Goal: Information Seeking & Learning: Learn about a topic

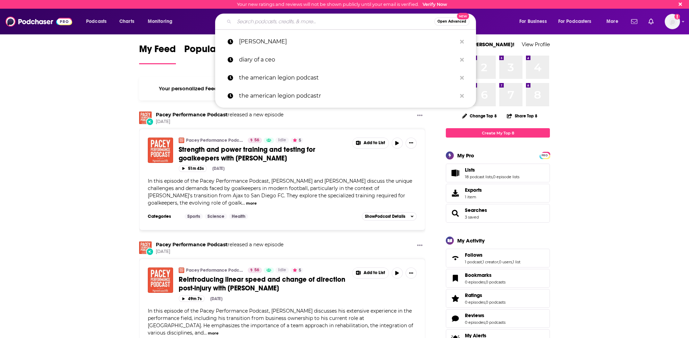
click at [308, 24] on input "Search podcasts, credits, & more..." at bounding box center [334, 21] width 200 height 11
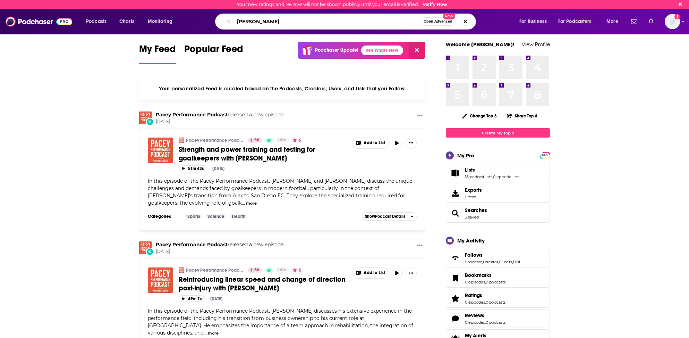
type input "Paul Rosalie"
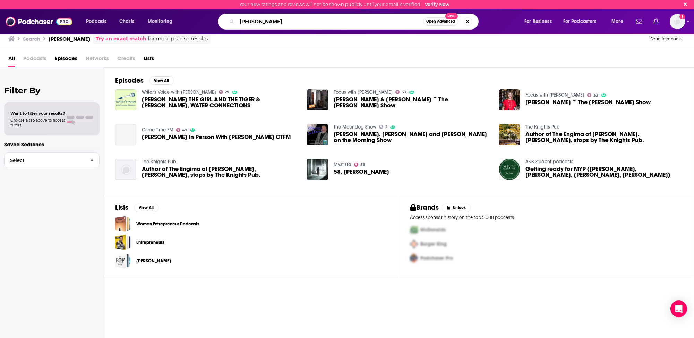
click at [257, 21] on input "Paul Rosalie" at bounding box center [330, 21] width 186 height 11
type input "Sea Shepard"
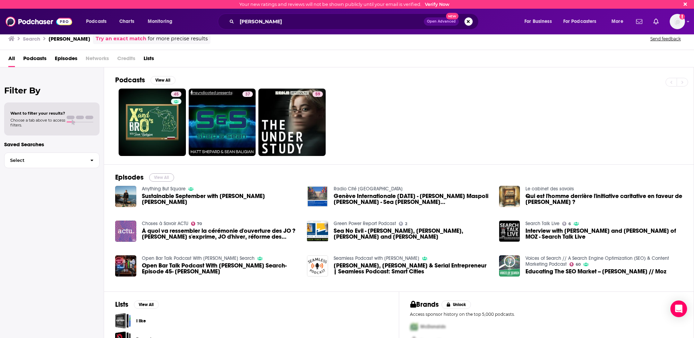
click at [164, 176] on button "View All" at bounding box center [161, 177] width 25 height 8
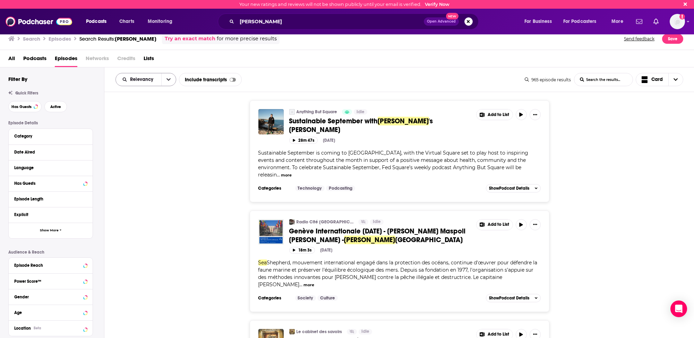
click at [145, 78] on span "Relevancy" at bounding box center [143, 79] width 26 height 5
click at [138, 138] on span "Power Score" at bounding box center [150, 139] width 41 height 4
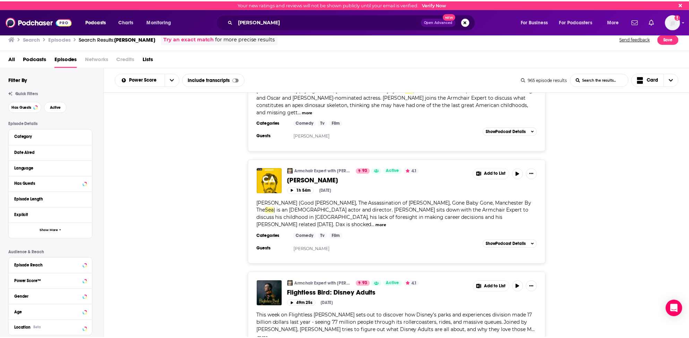
scroll to position [173, 0]
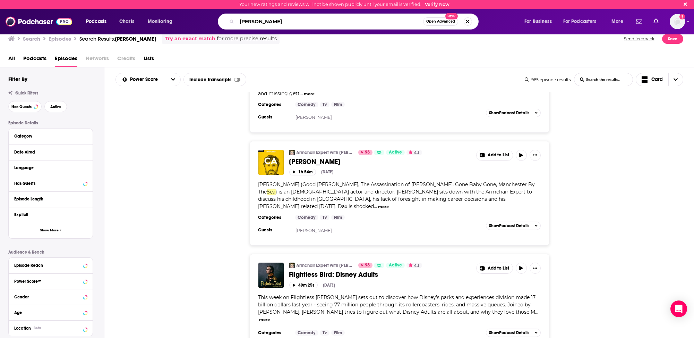
click at [259, 21] on input "Sea Shepard" at bounding box center [330, 21] width 186 height 11
type input "Anger secrets"
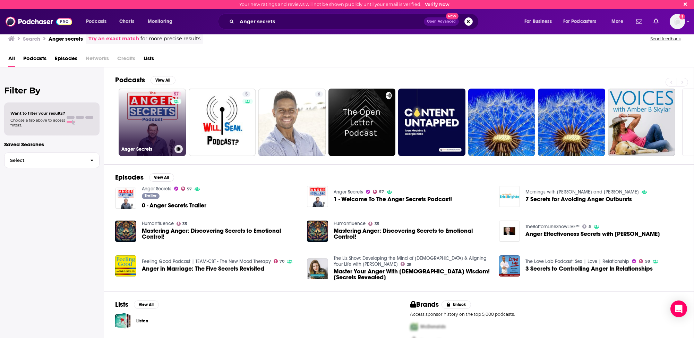
click at [144, 129] on link "57 Anger Secrets" at bounding box center [152, 121] width 67 height 67
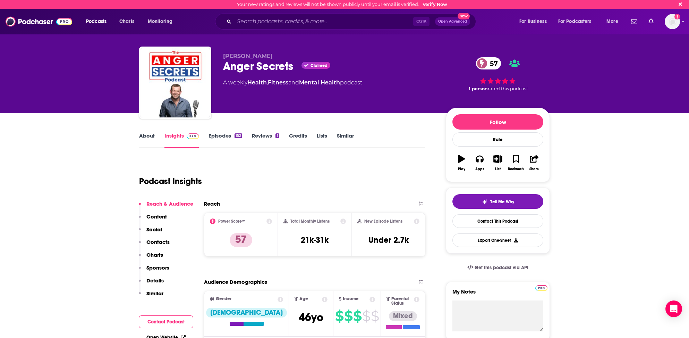
click at [161, 240] on p "Contacts" at bounding box center [157, 241] width 23 height 7
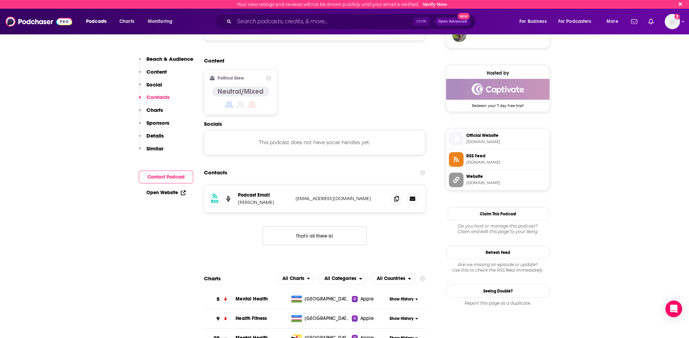
scroll to position [522, 0]
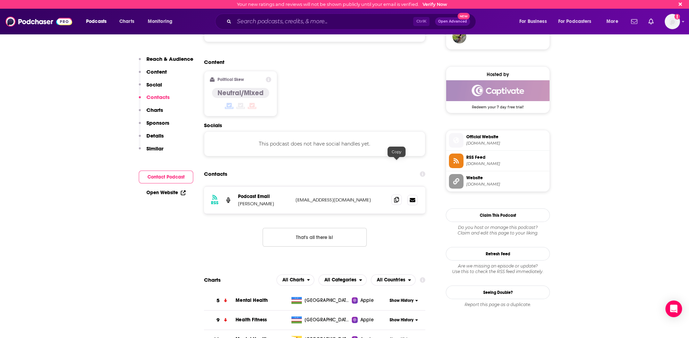
click at [395, 197] on icon at bounding box center [396, 200] width 5 height 6
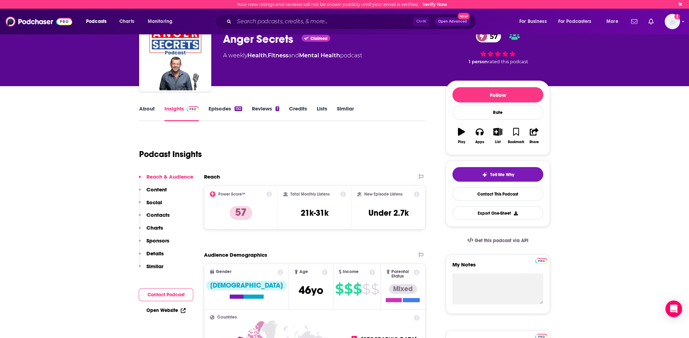
scroll to position [0, 0]
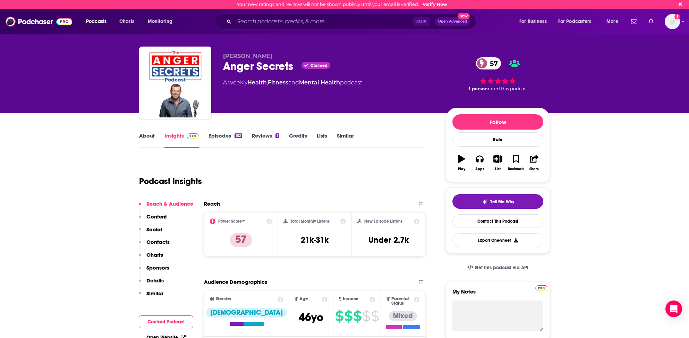
click at [151, 135] on link "About" at bounding box center [147, 140] width 16 height 16
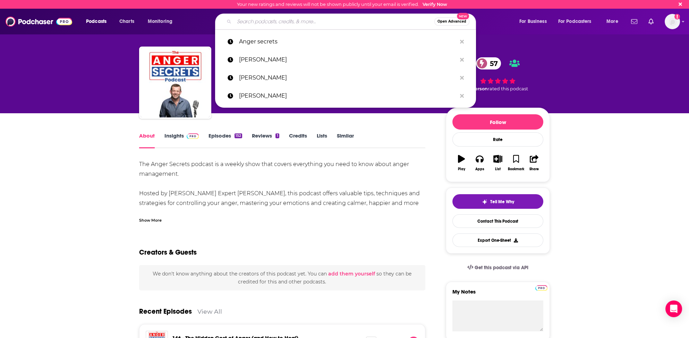
click at [255, 23] on input "Search podcasts, credits, & more..." at bounding box center [334, 21] width 200 height 11
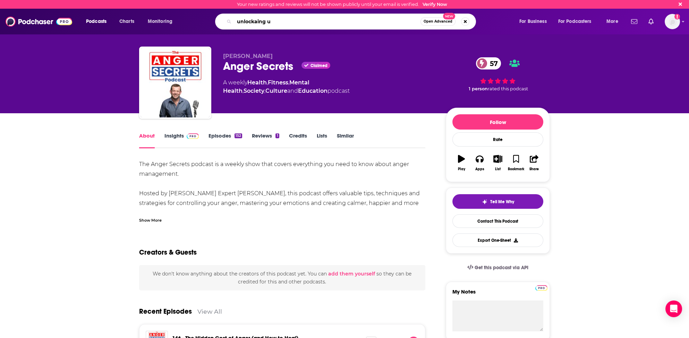
type input "unlockaing us"
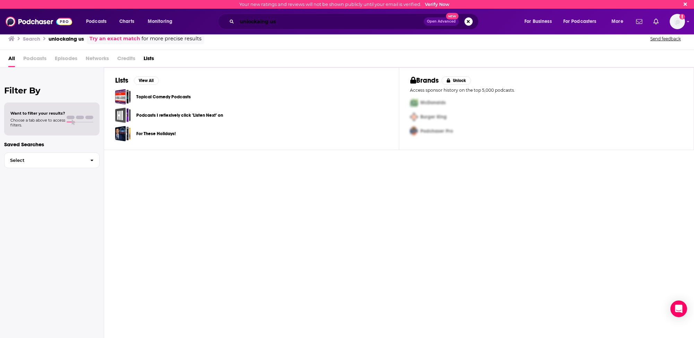
click at [262, 22] on input "unlockaing us" at bounding box center [330, 21] width 187 height 11
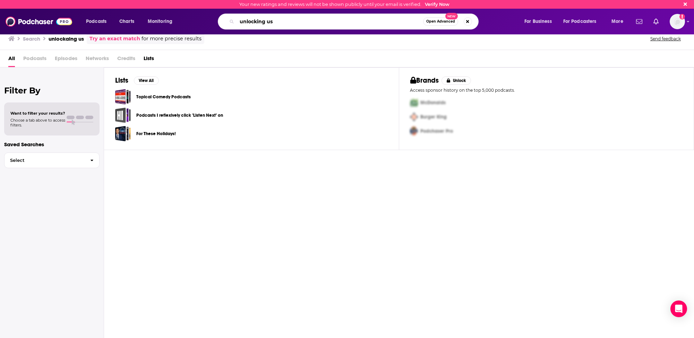
type input "unlocking us"
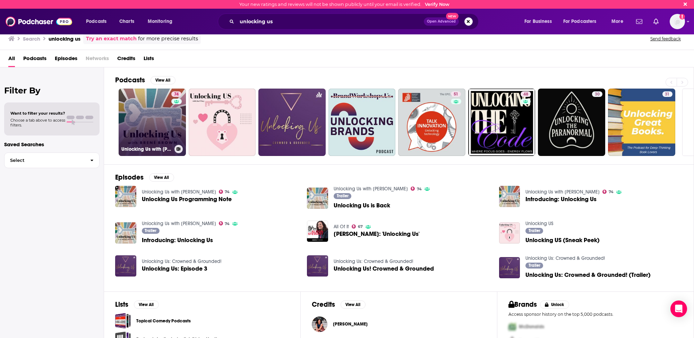
click at [141, 129] on link "74 Unlocking Us with Brené Brown" at bounding box center [152, 121] width 67 height 67
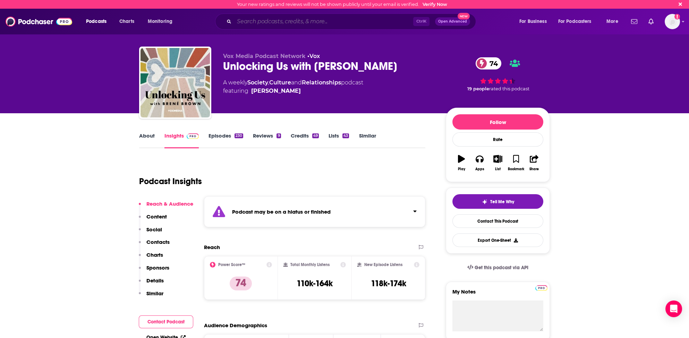
click at [254, 17] on input "Search podcasts, credits, & more..." at bounding box center [323, 21] width 179 height 11
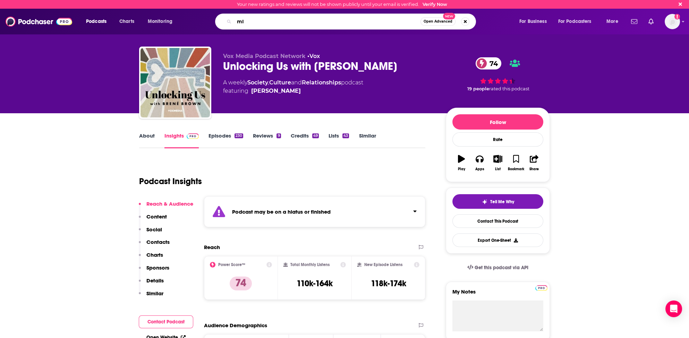
type input "m"
type input "Mindful Minute"
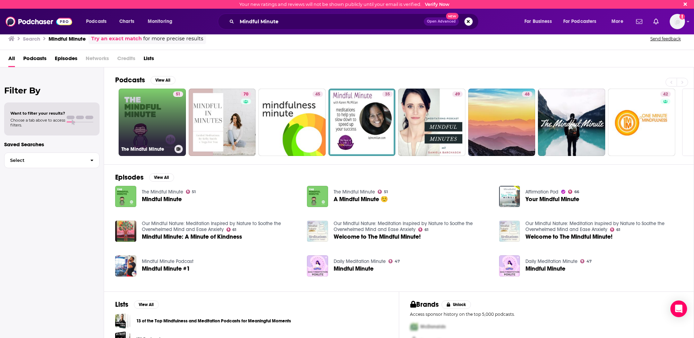
click at [131, 127] on link "51 The Mindful Minute" at bounding box center [152, 121] width 67 height 67
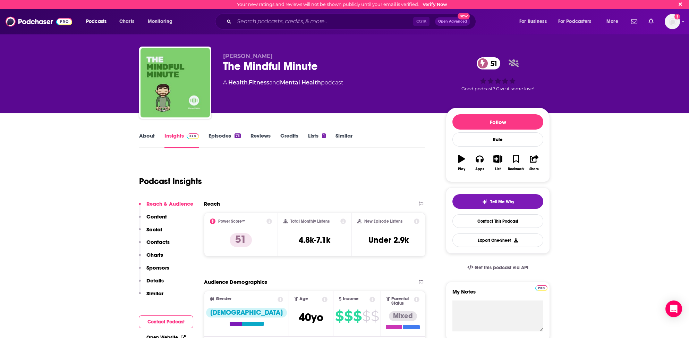
click at [163, 239] on p "Contacts" at bounding box center [157, 241] width 23 height 7
click at [342, 134] on link "Similar" at bounding box center [343, 140] width 17 height 16
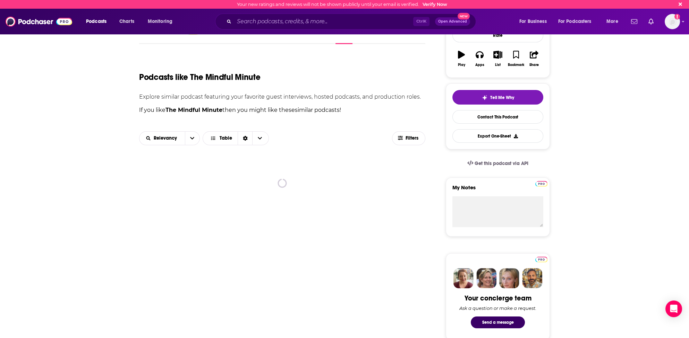
scroll to position [173, 0]
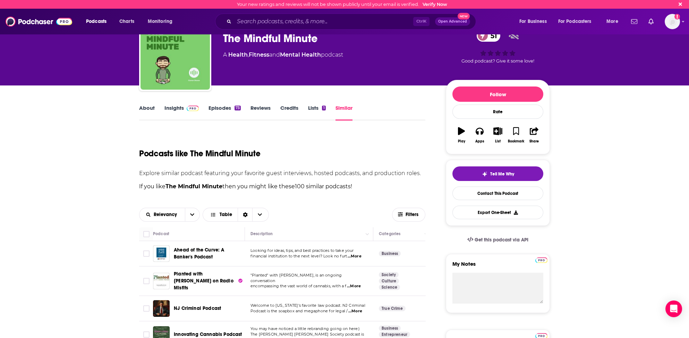
scroll to position [35, 0]
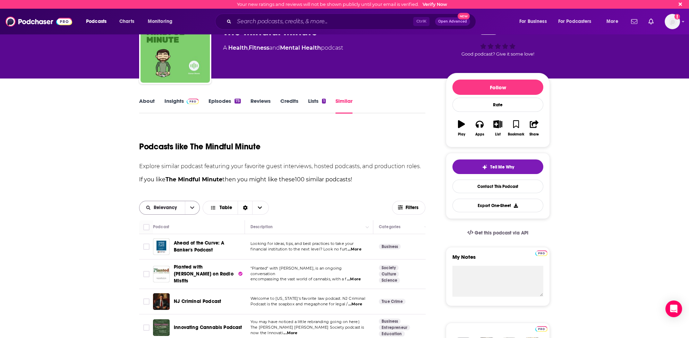
click at [173, 206] on span "Relevancy" at bounding box center [167, 207] width 26 height 5
click at [157, 254] on span "Power Score" at bounding box center [173, 255] width 41 height 4
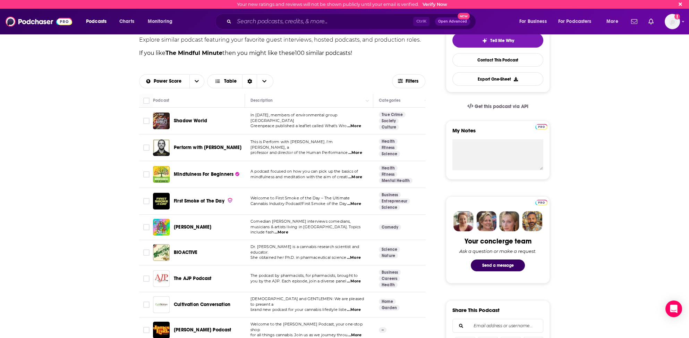
scroll to position [173, 0]
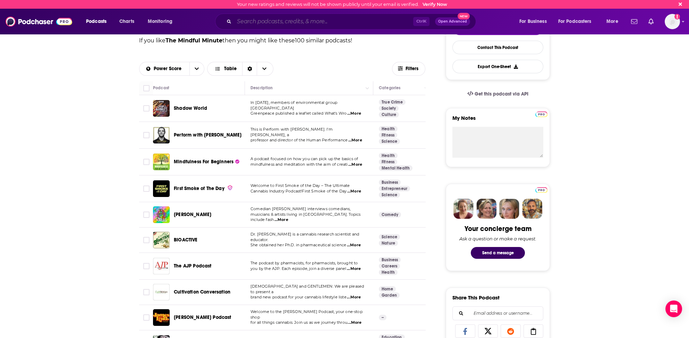
click at [275, 22] on input "Search podcasts, credits, & more..." at bounding box center [323, 21] width 179 height 11
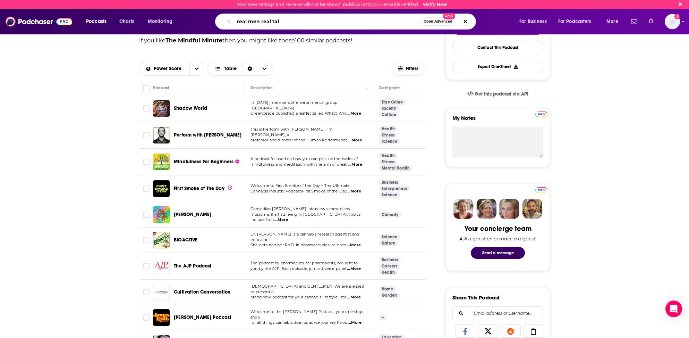
type input "real men real talk"
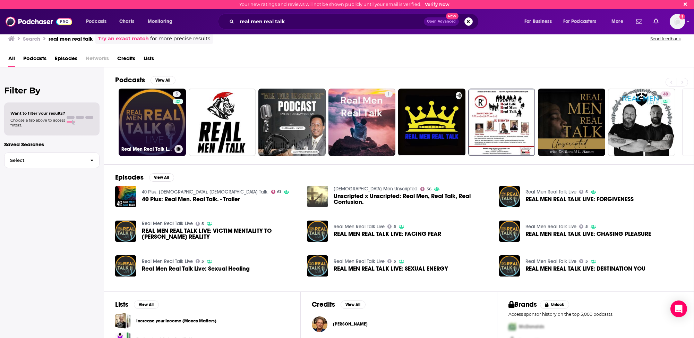
click at [140, 128] on link "5 Real Men Real Talk Live" at bounding box center [152, 121] width 67 height 67
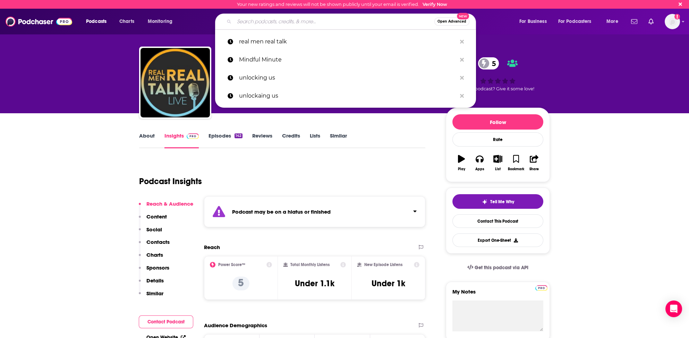
click at [301, 19] on input "Search podcasts, credits, & more..." at bounding box center [334, 21] width 200 height 11
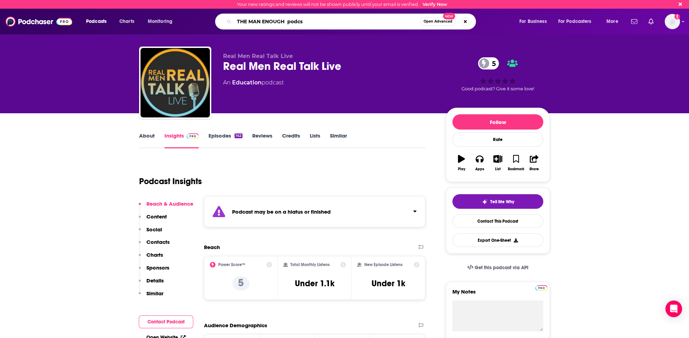
type input "THE MAN ENOUGH podcst"
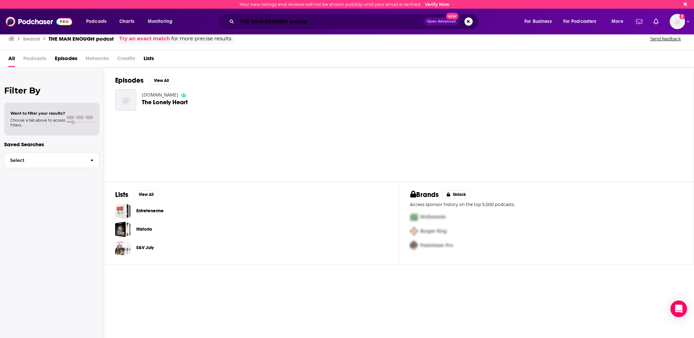
click at [258, 20] on input "THE MAN ENOUGH podcst" at bounding box center [330, 21] width 187 height 11
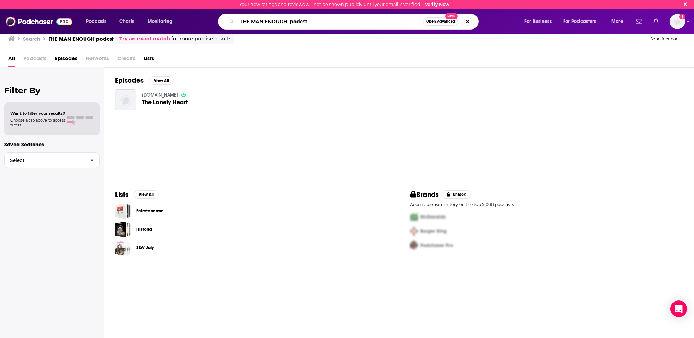
click at [258, 20] on input "THE MAN ENOUGH podcst" at bounding box center [330, 21] width 186 height 11
type input "man enough"
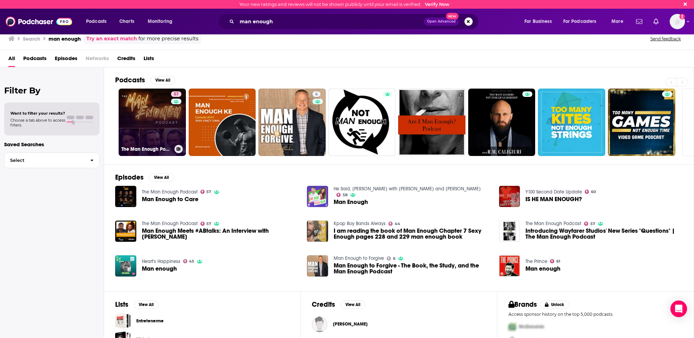
click at [143, 128] on link "57 The Man Enough Podcast" at bounding box center [152, 121] width 67 height 67
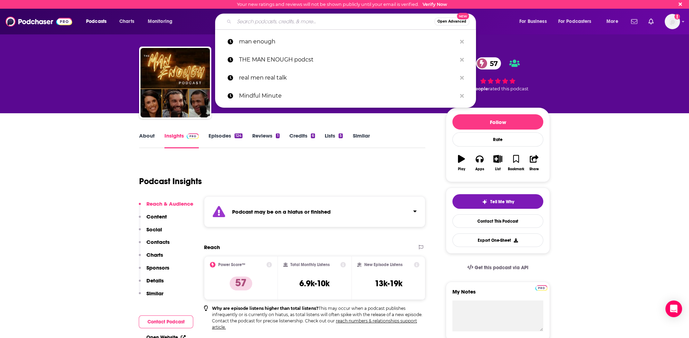
click at [297, 20] on input "Search podcasts, credits, & more..." at bounding box center [334, 21] width 200 height 11
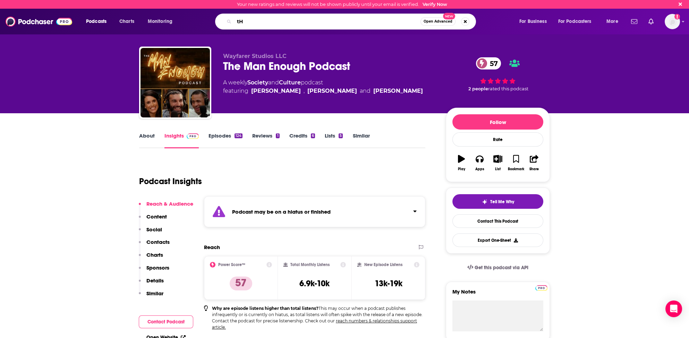
type input "t"
type input "The New Man"
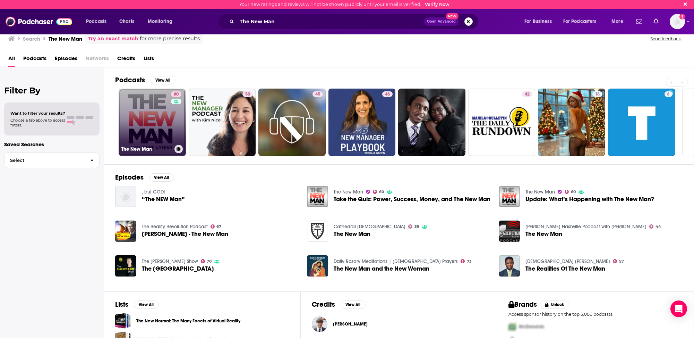
click at [147, 122] on link "60 The New Man" at bounding box center [152, 121] width 67 height 67
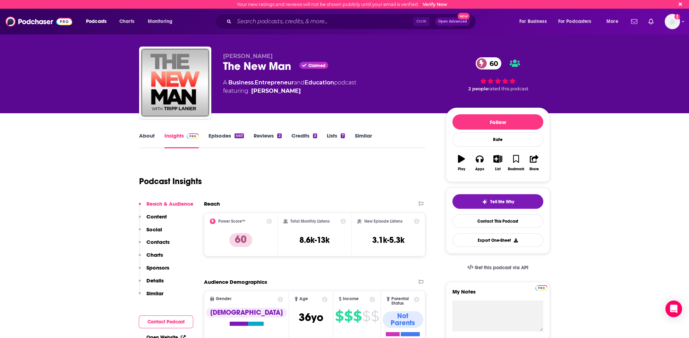
click at [156, 242] on p "Contacts" at bounding box center [157, 241] width 23 height 7
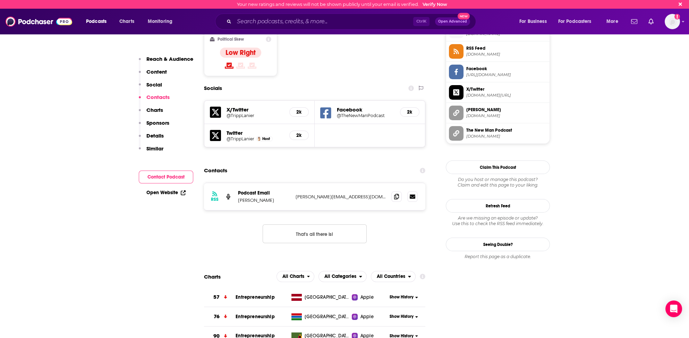
scroll to position [560, 0]
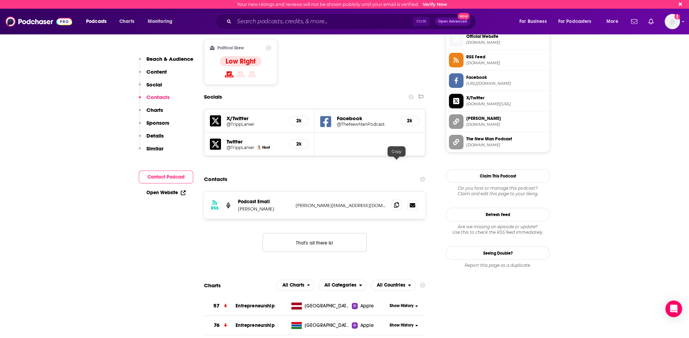
click at [396, 202] on icon at bounding box center [396, 205] width 5 height 6
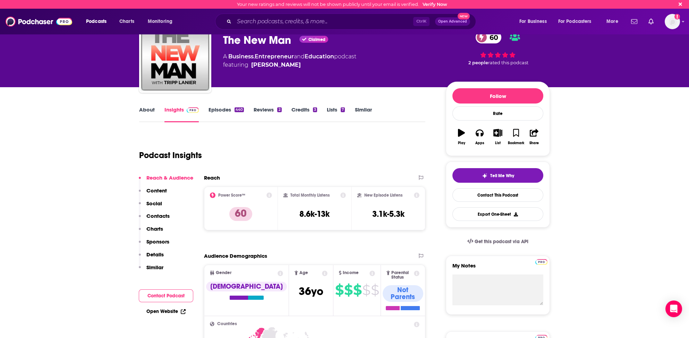
scroll to position [35, 0]
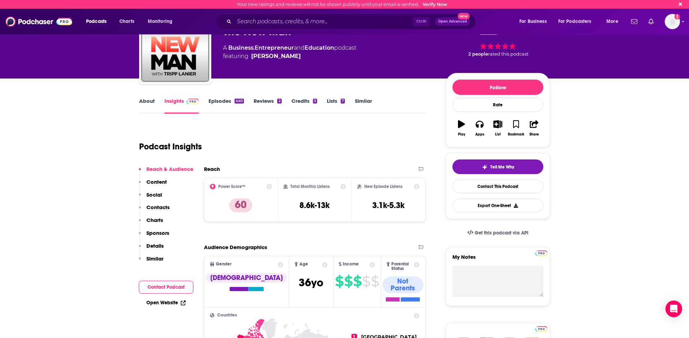
click at [150, 100] on link "About" at bounding box center [147, 105] width 16 height 16
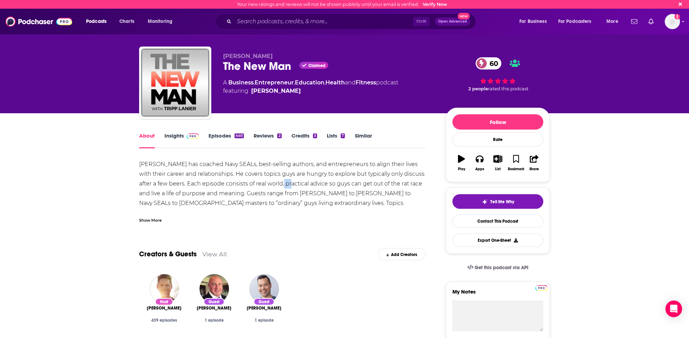
drag, startPoint x: 270, startPoint y: 182, endPoint x: 279, endPoint y: 186, distance: 9.5
click at [279, 185] on div "[PERSON_NAME] has coached Navy SEALs, best-selling authors, and entrepreneurs t…" at bounding box center [282, 193] width 286 height 68
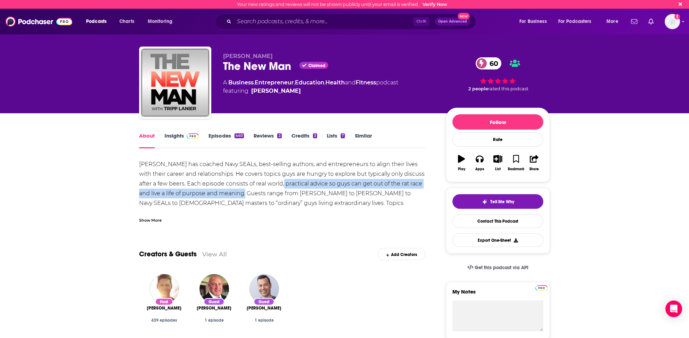
drag, startPoint x: 233, startPoint y: 191, endPoint x: 221, endPoint y: 192, distance: 12.9
click at [233, 191] on div "[PERSON_NAME] has coached Navy SEALs, best-selling authors, and entrepreneurs t…" at bounding box center [282, 193] width 286 height 68
copy div "practical advice so guys can get out of the rat race and live a life of purpose…"
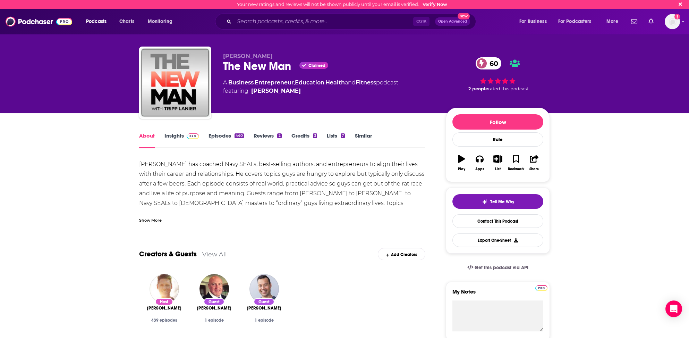
click at [261, 180] on div "[PERSON_NAME] has coached Navy SEALs, best-selling authors, and entrepreneurs t…" at bounding box center [282, 193] width 286 height 68
click at [242, 22] on input "Search podcasts, credits, & more..." at bounding box center [323, 21] width 179 height 11
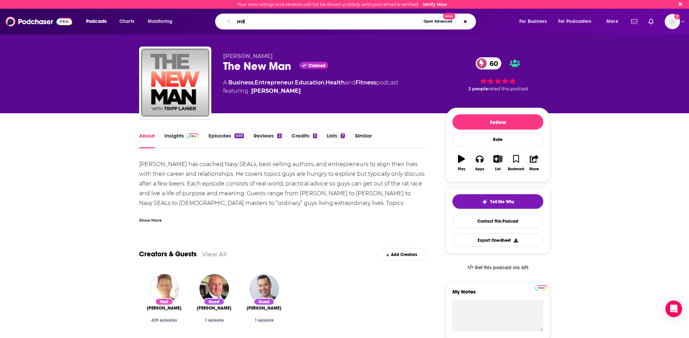
type input "m"
type input "Men On Purpose"
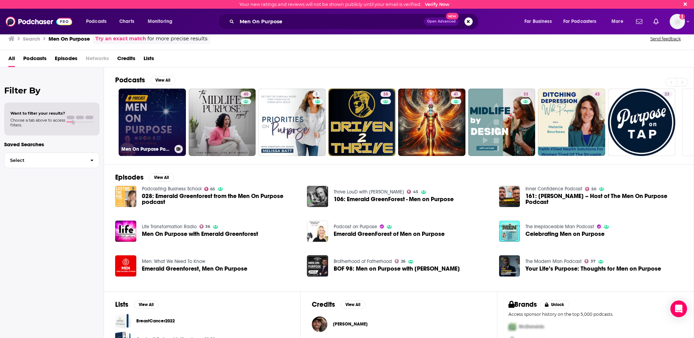
click at [161, 129] on link "Men On Purpose Podcast" at bounding box center [152, 121] width 67 height 67
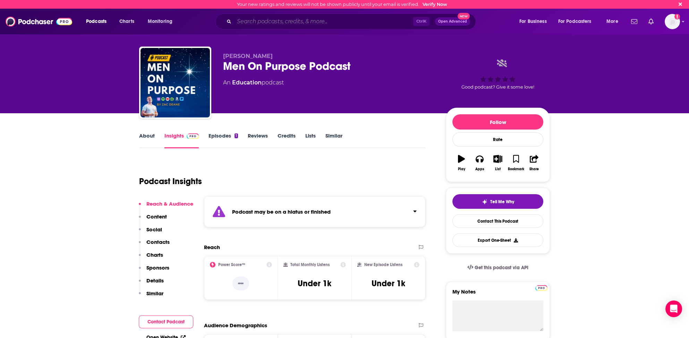
click at [279, 23] on input "Search podcasts, credits, & more..." at bounding box center [323, 21] width 179 height 11
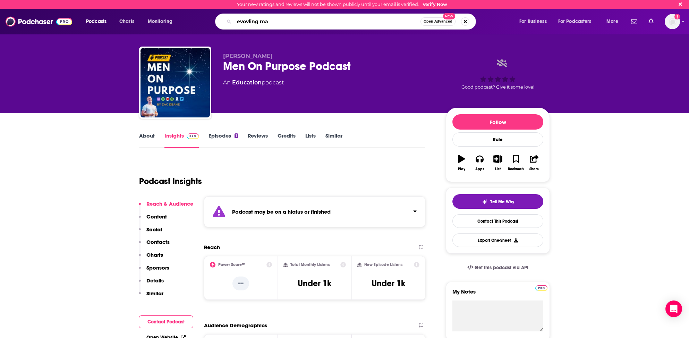
type input "evovling man"
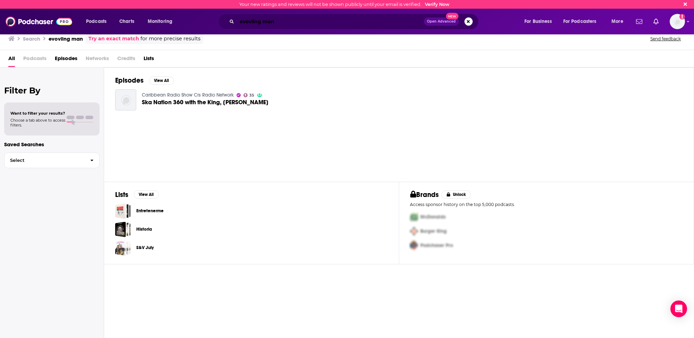
click at [252, 20] on input "evovling man" at bounding box center [330, 21] width 187 height 11
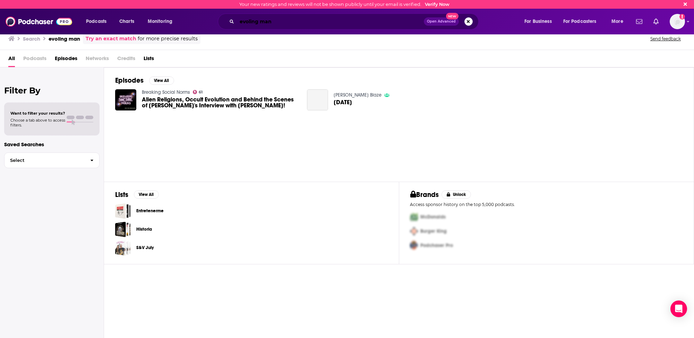
click at [255, 22] on input "evoling man" at bounding box center [330, 21] width 187 height 11
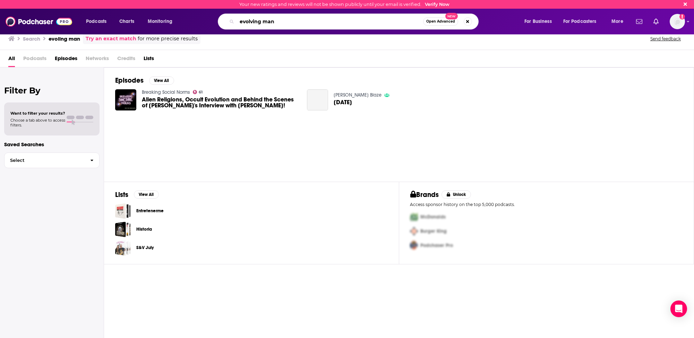
type input "evolving man"
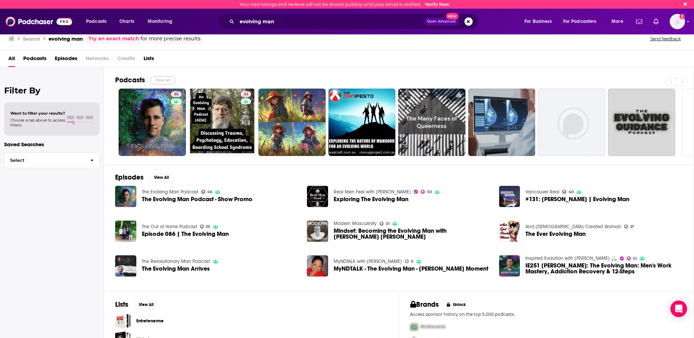
click at [165, 79] on button "View All" at bounding box center [163, 80] width 25 height 8
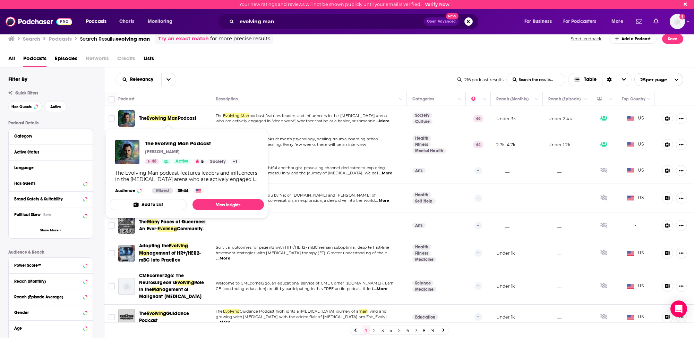
click at [162, 117] on span "Evolving Man" at bounding box center [162, 118] width 31 height 6
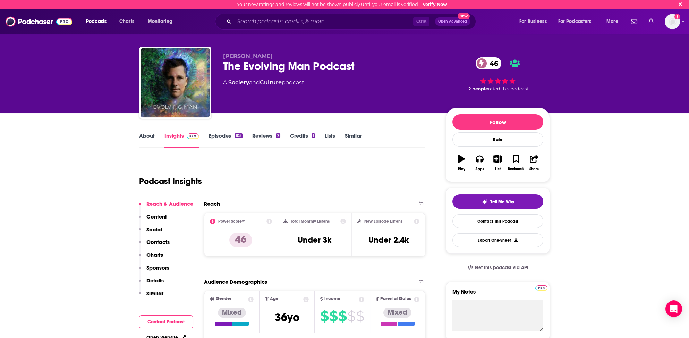
click at [163, 268] on p "Sponsors" at bounding box center [157, 267] width 23 height 7
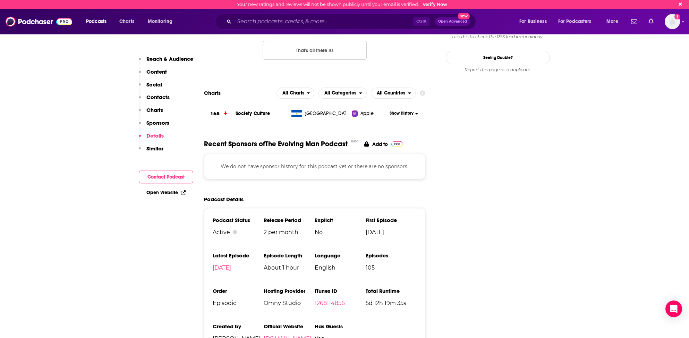
scroll to position [710, 0]
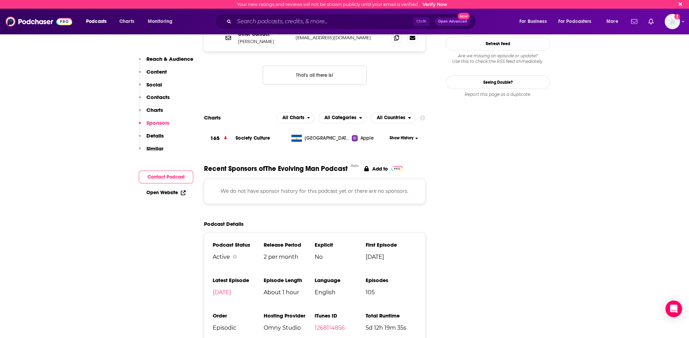
click at [160, 95] on p "Contacts" at bounding box center [157, 97] width 23 height 7
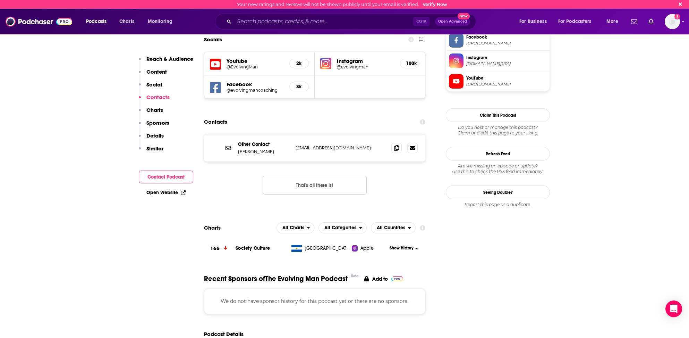
scroll to position [586, 0]
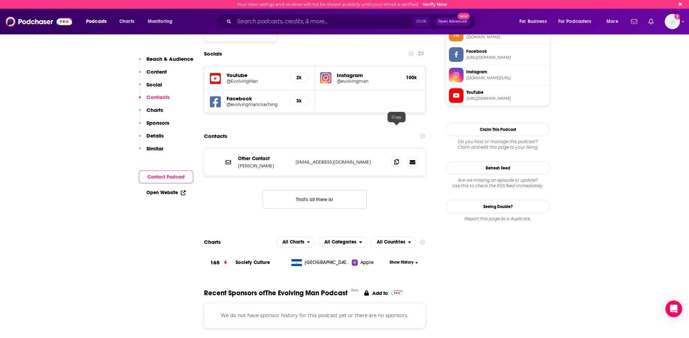
click at [397, 159] on icon at bounding box center [396, 162] width 5 height 6
click at [246, 22] on input "Search podcasts, credits, & more..." at bounding box center [323, 21] width 179 height 11
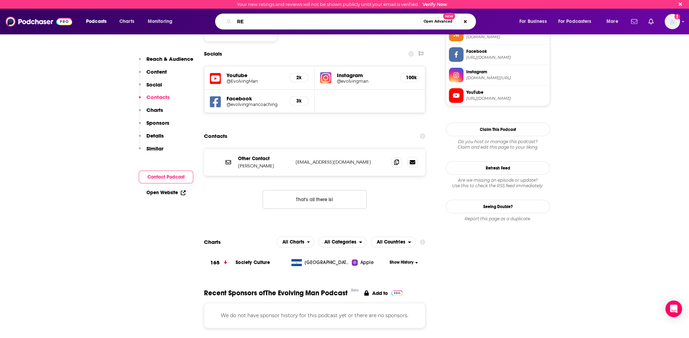
type input "R"
type input "Relationship Alive"
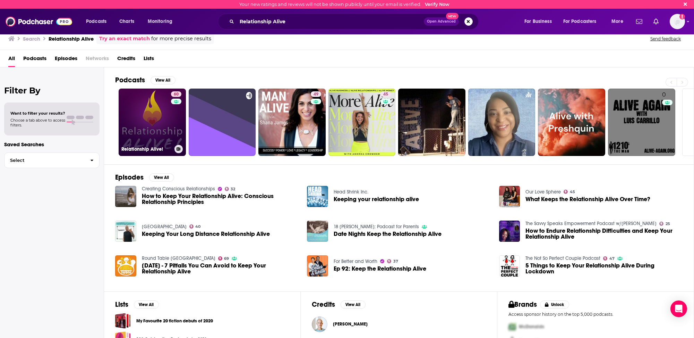
click at [142, 133] on link "60 Relationship Alive!" at bounding box center [152, 121] width 67 height 67
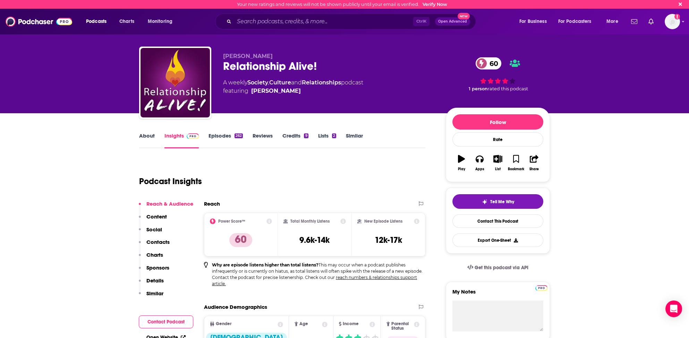
click at [158, 240] on p "Contacts" at bounding box center [157, 241] width 23 height 7
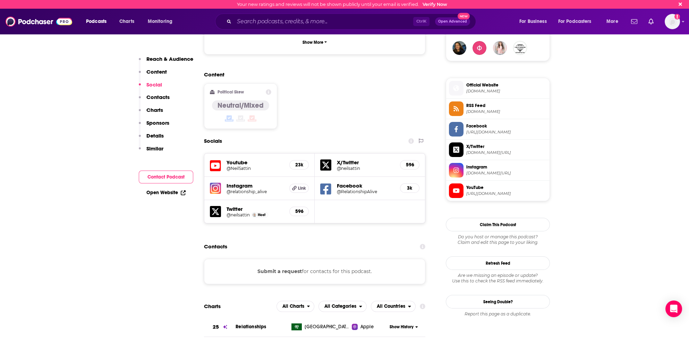
scroll to position [488, 0]
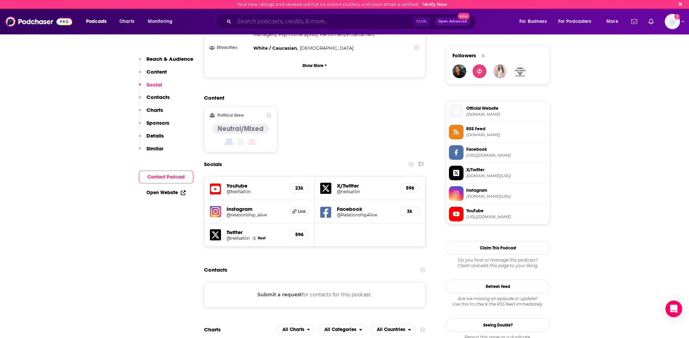
click at [240, 23] on input "Search podcasts, credits, & more..." at bounding box center [323, 21] width 179 height 11
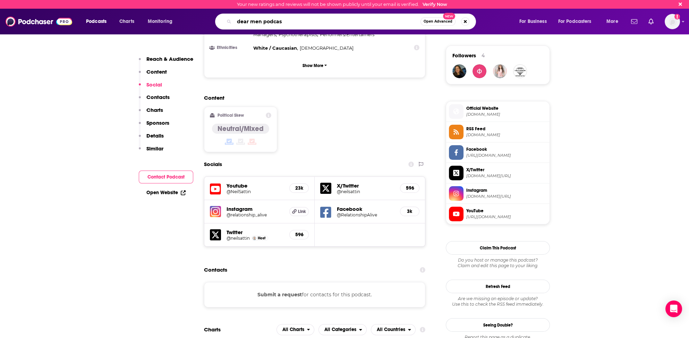
type input "dear men podcast"
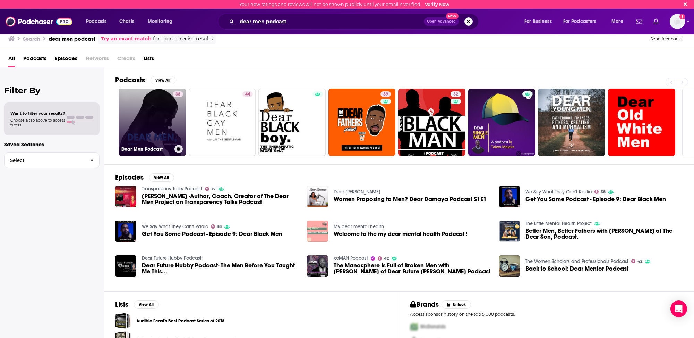
click at [168, 121] on link "38 Dear Men Podcast" at bounding box center [152, 121] width 67 height 67
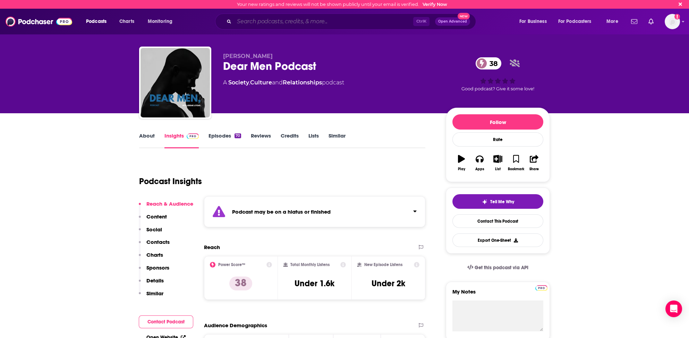
click at [248, 20] on input "Search podcasts, credits, & more..." at bounding box center [323, 21] width 179 height 11
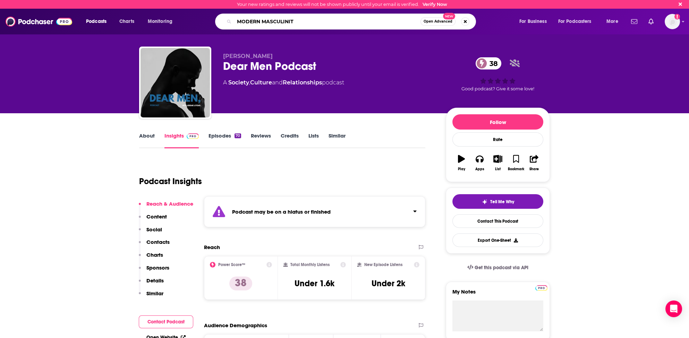
type input "MODERN MASCULINITY"
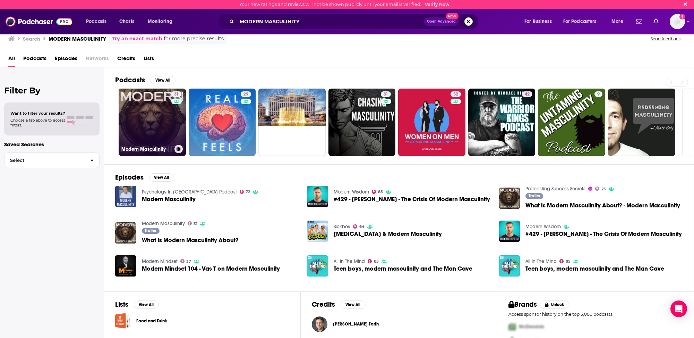
click at [134, 113] on link "31 Modern Masculinity" at bounding box center [152, 121] width 67 height 67
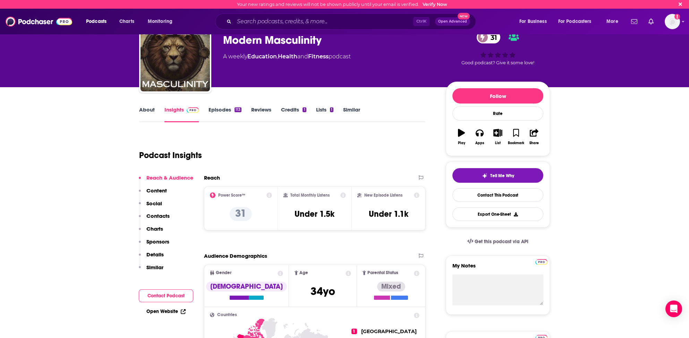
scroll to position [35, 0]
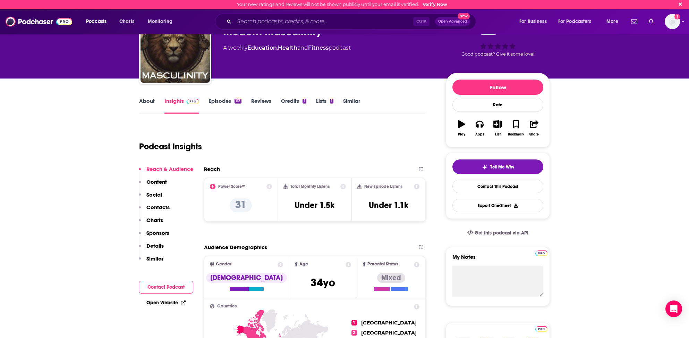
click at [164, 204] on p "Contacts" at bounding box center [157, 207] width 23 height 7
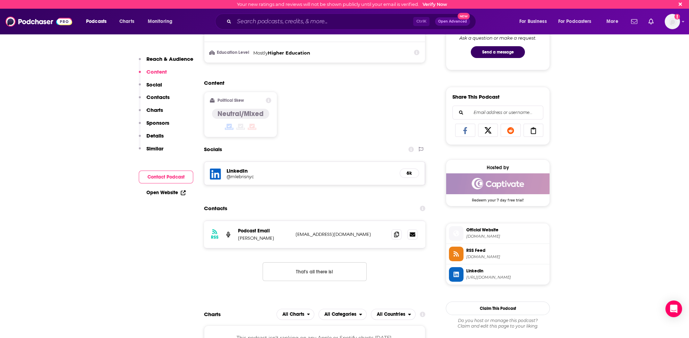
scroll to position [339, 0]
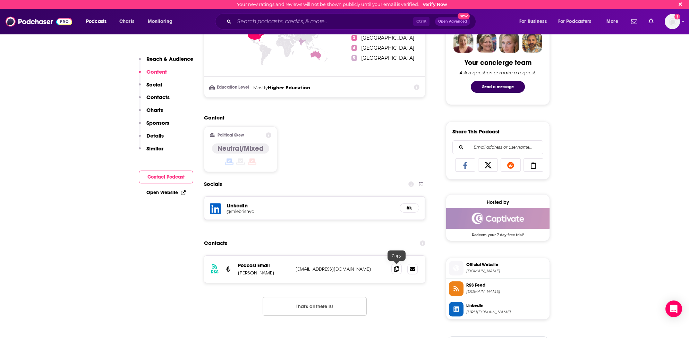
click at [398, 266] on icon at bounding box center [396, 269] width 5 height 6
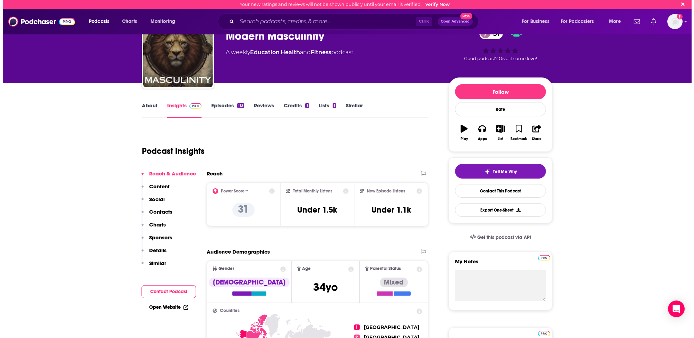
scroll to position [0, 0]
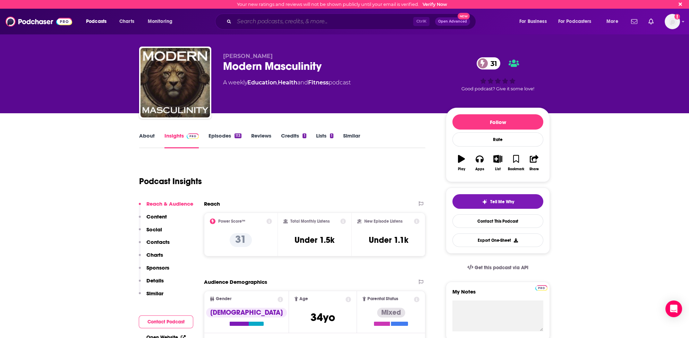
click at [266, 22] on input "Search podcasts, credits, & more..." at bounding box center [323, 21] width 179 height 11
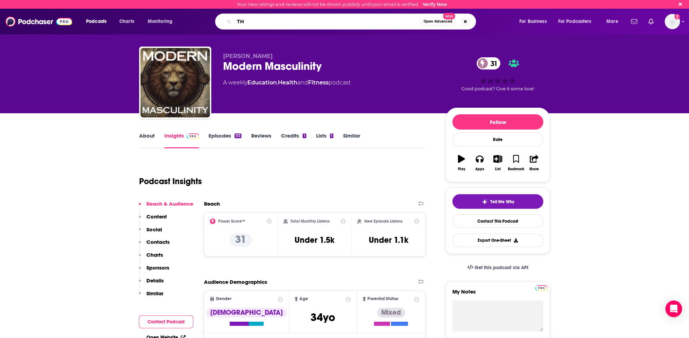
type input "T"
type input "The Rage Coach Podcast"
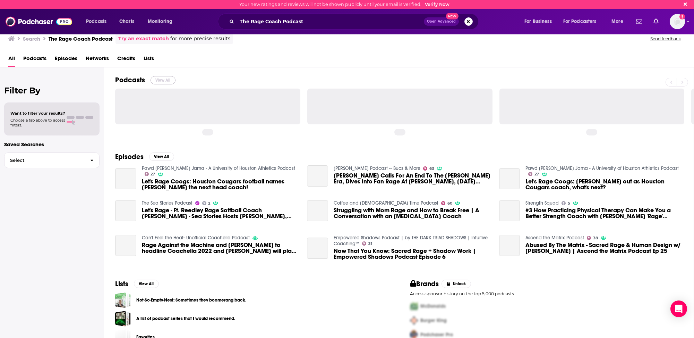
click at [158, 80] on button "View All" at bounding box center [163, 80] width 25 height 8
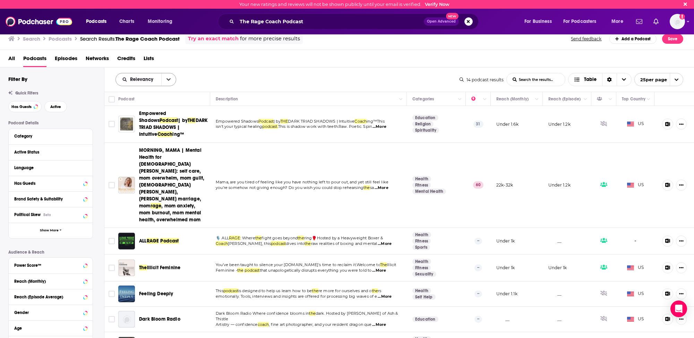
click at [138, 78] on span "Relevancy" at bounding box center [143, 79] width 26 height 5
click at [137, 138] on span "Power Score" at bounding box center [150, 139] width 41 height 4
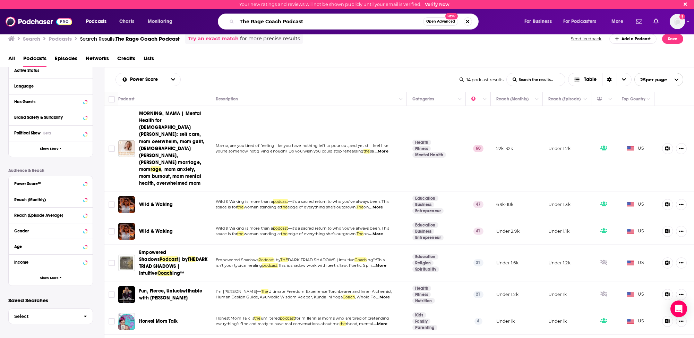
click at [257, 22] on input "The Rage Coach Podcast" at bounding box center [330, 21] width 186 height 11
type input "anger secrets"
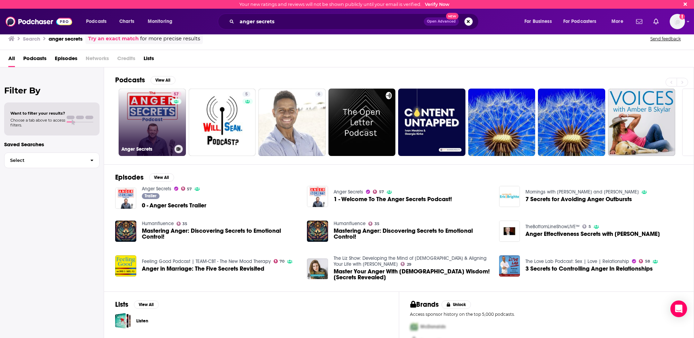
click at [153, 131] on link "57 Anger Secrets" at bounding box center [152, 121] width 67 height 67
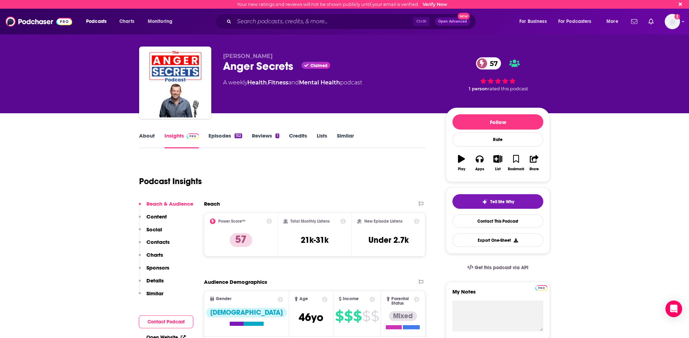
click at [343, 136] on link "Similar" at bounding box center [345, 140] width 17 height 16
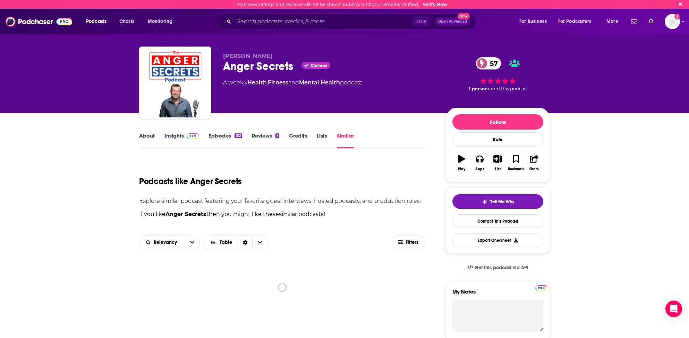
click at [346, 135] on link "Similar" at bounding box center [345, 140] width 17 height 16
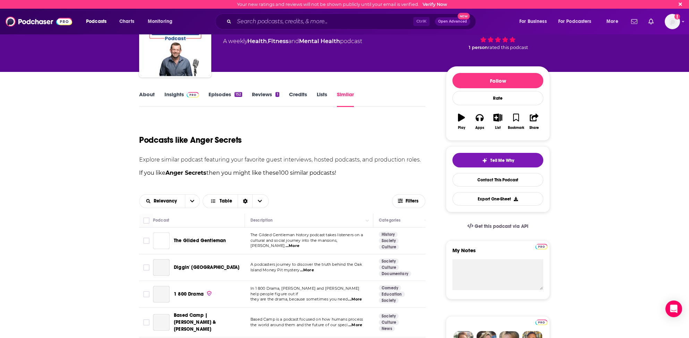
scroll to position [69, 0]
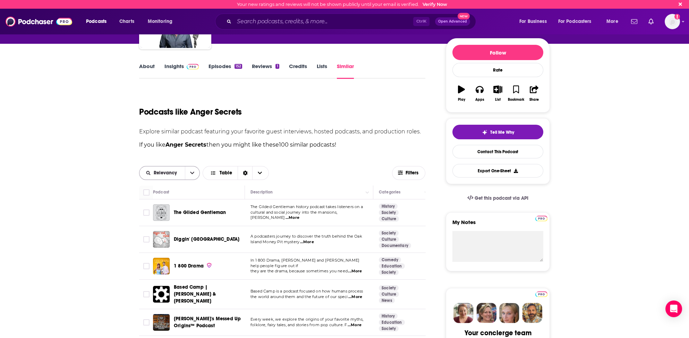
click at [160, 172] on span "Relevancy" at bounding box center [167, 172] width 26 height 5
click at [162, 220] on span "Power Score" at bounding box center [173, 221] width 41 height 4
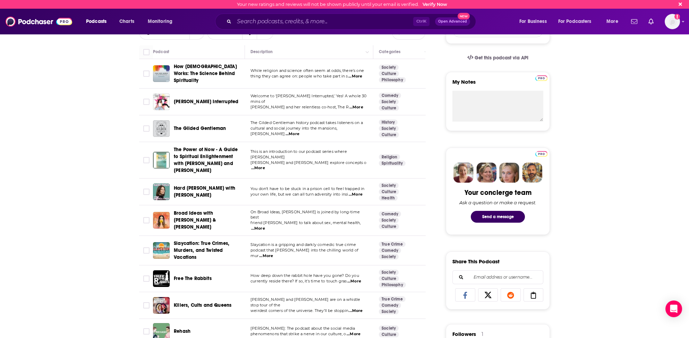
scroll to position [208, 0]
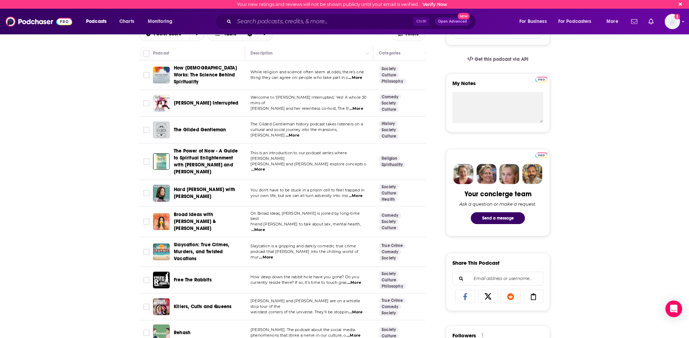
click at [358, 106] on span "...More" at bounding box center [356, 109] width 14 height 6
click at [357, 75] on span "...More" at bounding box center [355, 78] width 14 height 6
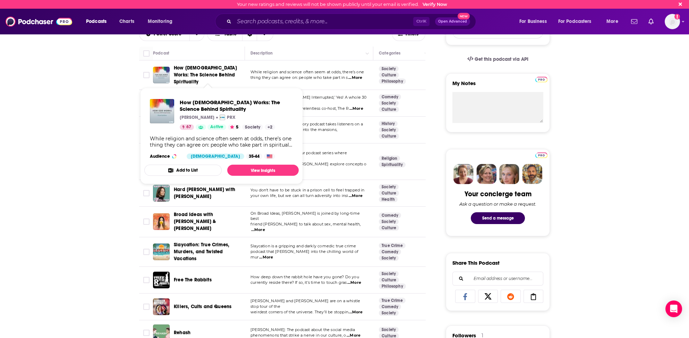
click at [207, 70] on span "How [DEMOGRAPHIC_DATA] Works: The Science Behind Spirituality" at bounding box center [205, 75] width 63 height 20
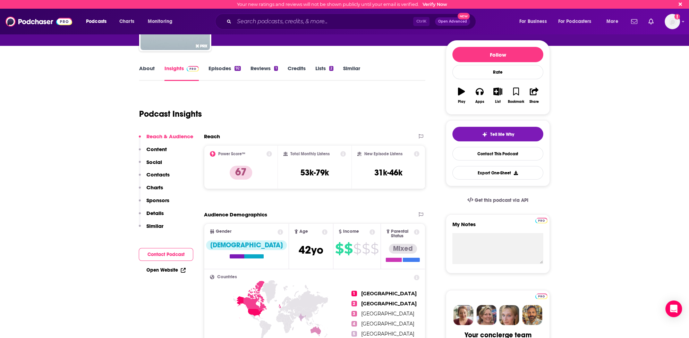
scroll to position [69, 0]
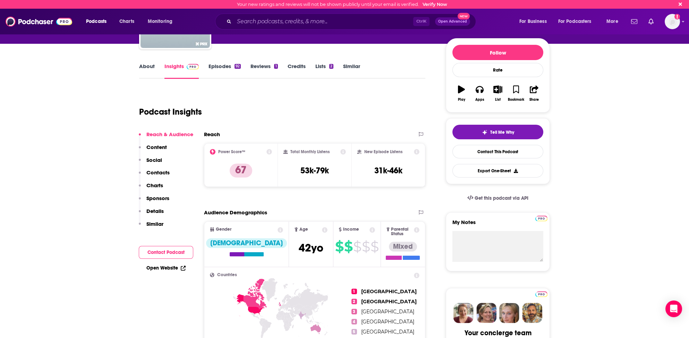
click at [160, 171] on p "Contacts" at bounding box center [157, 172] width 23 height 7
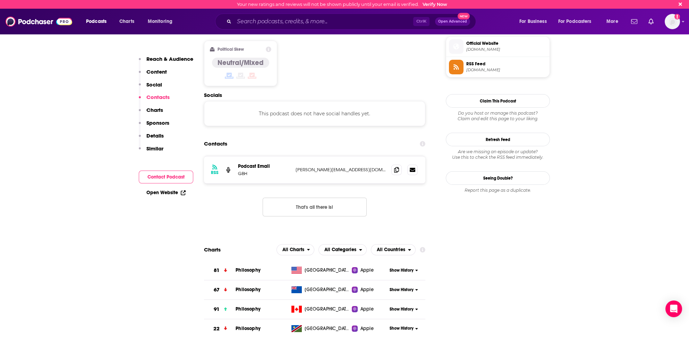
scroll to position [557, 0]
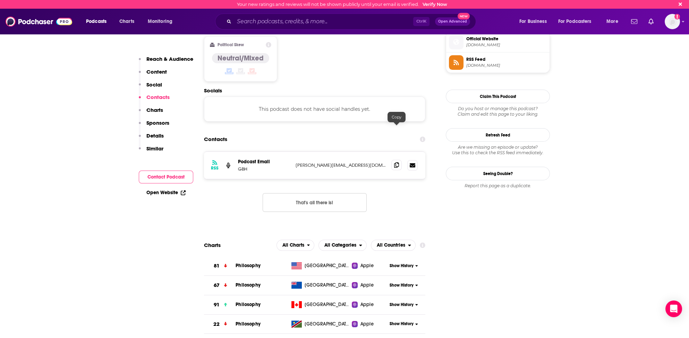
click at [396, 162] on icon at bounding box center [396, 165] width 5 height 6
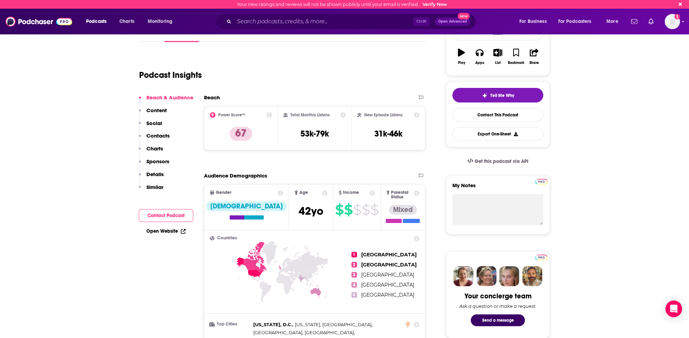
scroll to position [37, 0]
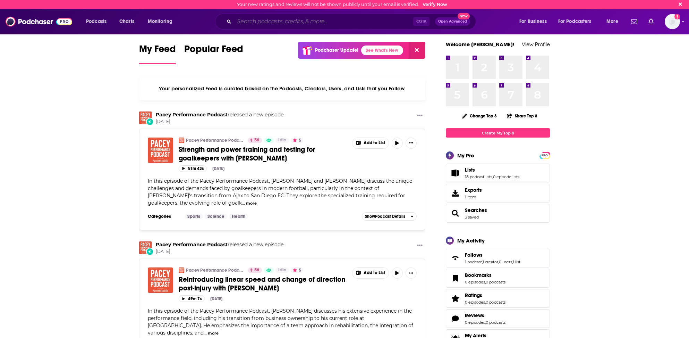
click at [269, 22] on input "Search podcasts, credits, & more..." at bounding box center [323, 21] width 179 height 11
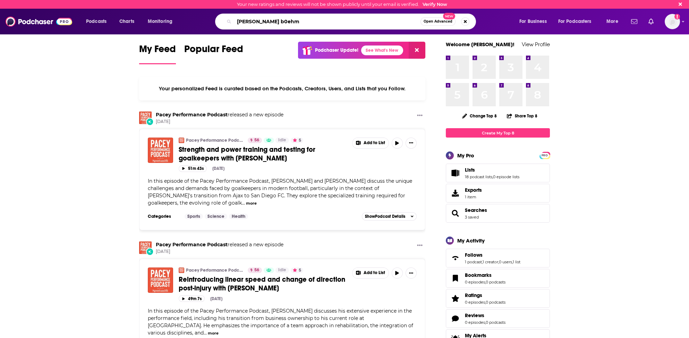
type input "[PERSON_NAME] b0ehm"
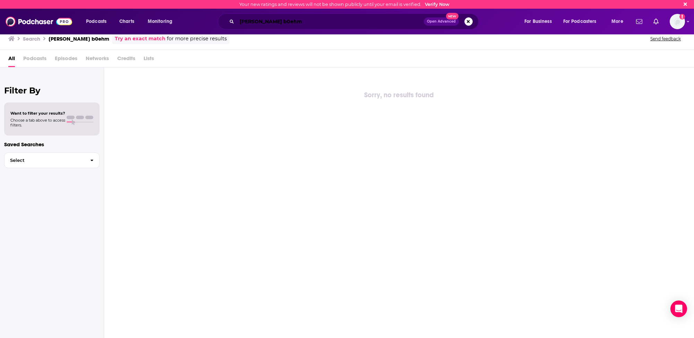
click at [261, 23] on input "traver b0ehm" at bounding box center [330, 21] width 187 height 11
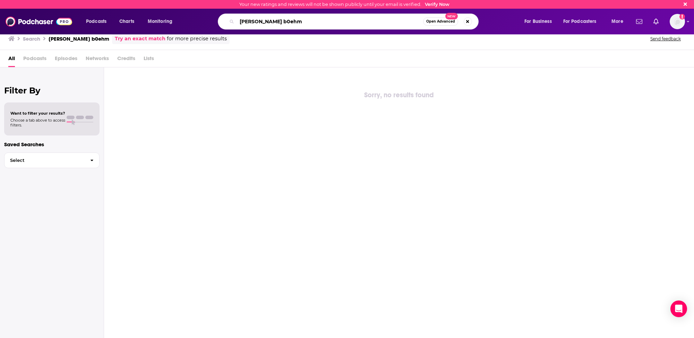
click at [261, 23] on input "traver b0ehm" at bounding box center [330, 21] width 186 height 11
type input "Traver Boehm"
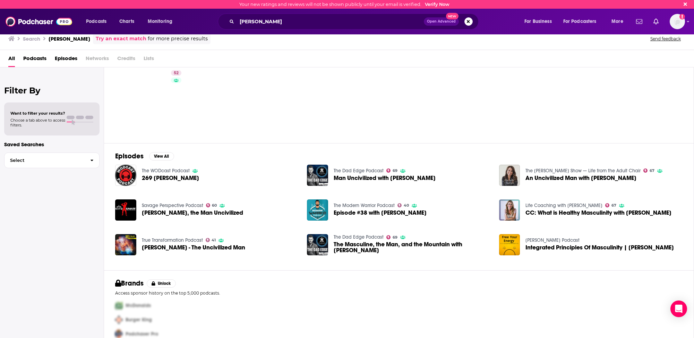
scroll to position [30, 0]
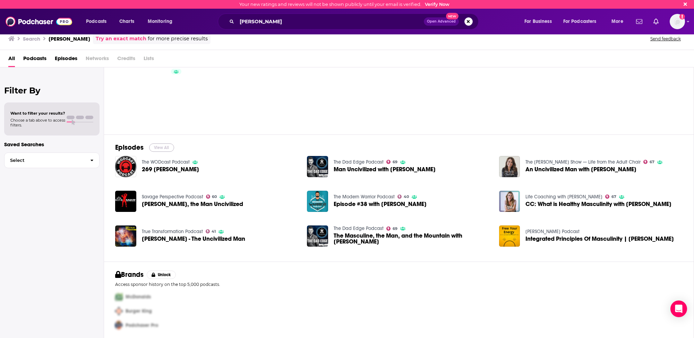
click at [161, 146] on button "View All" at bounding box center [161, 147] width 25 height 8
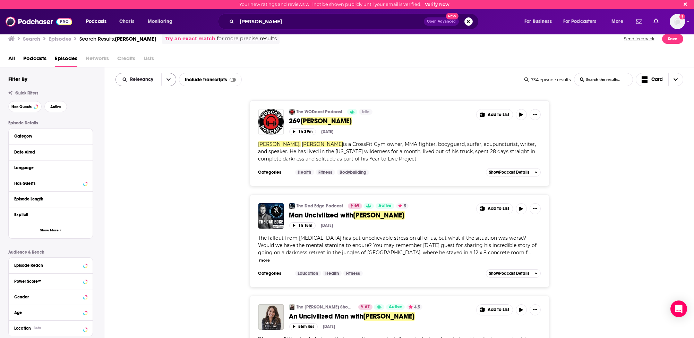
click at [140, 78] on span "Relevancy" at bounding box center [143, 79] width 26 height 5
click at [138, 137] on span "Power Score" at bounding box center [150, 139] width 41 height 4
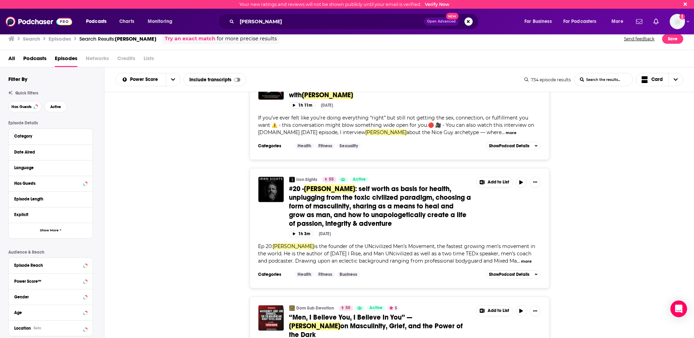
scroll to position [2285, 0]
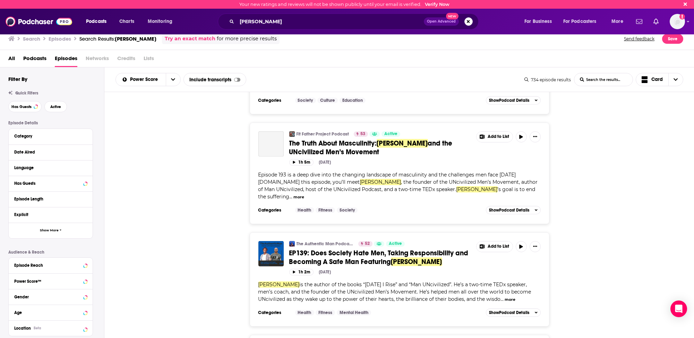
scroll to position [2771, 0]
